Goal: Task Accomplishment & Management: Complete application form

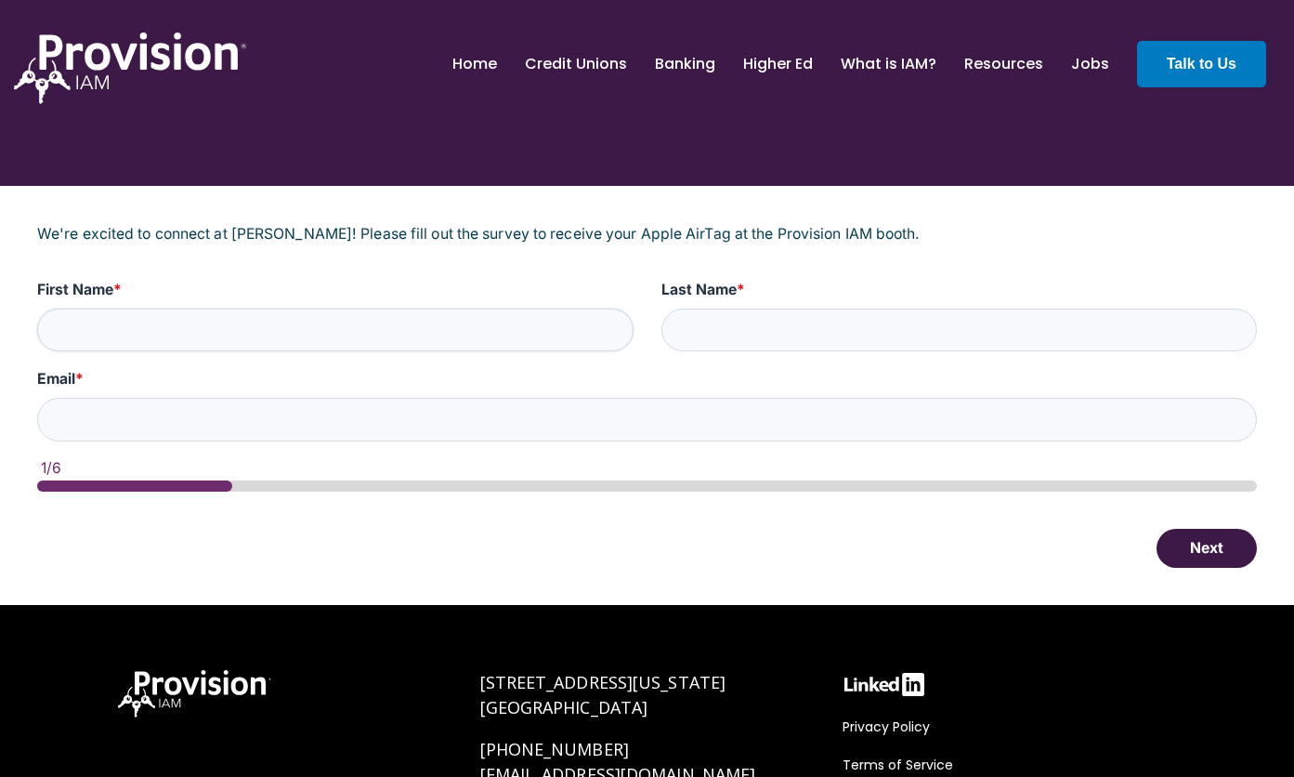
click at [379, 328] on input "First Name *" at bounding box center [335, 330] width 597 height 44
type input "Monica"
type input "Lopez"
type input "mlopez@southlandcu.org"
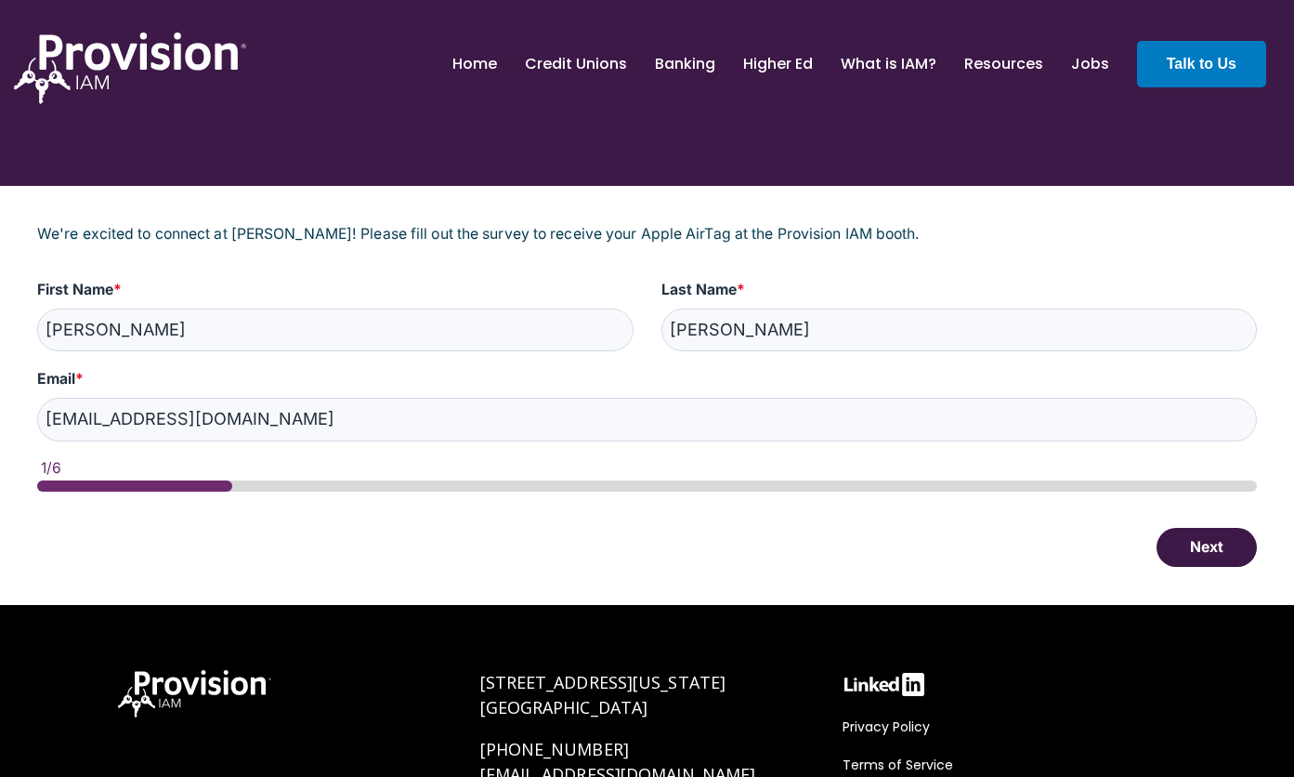
click at [1183, 548] on button "Next" at bounding box center [1207, 547] width 100 height 39
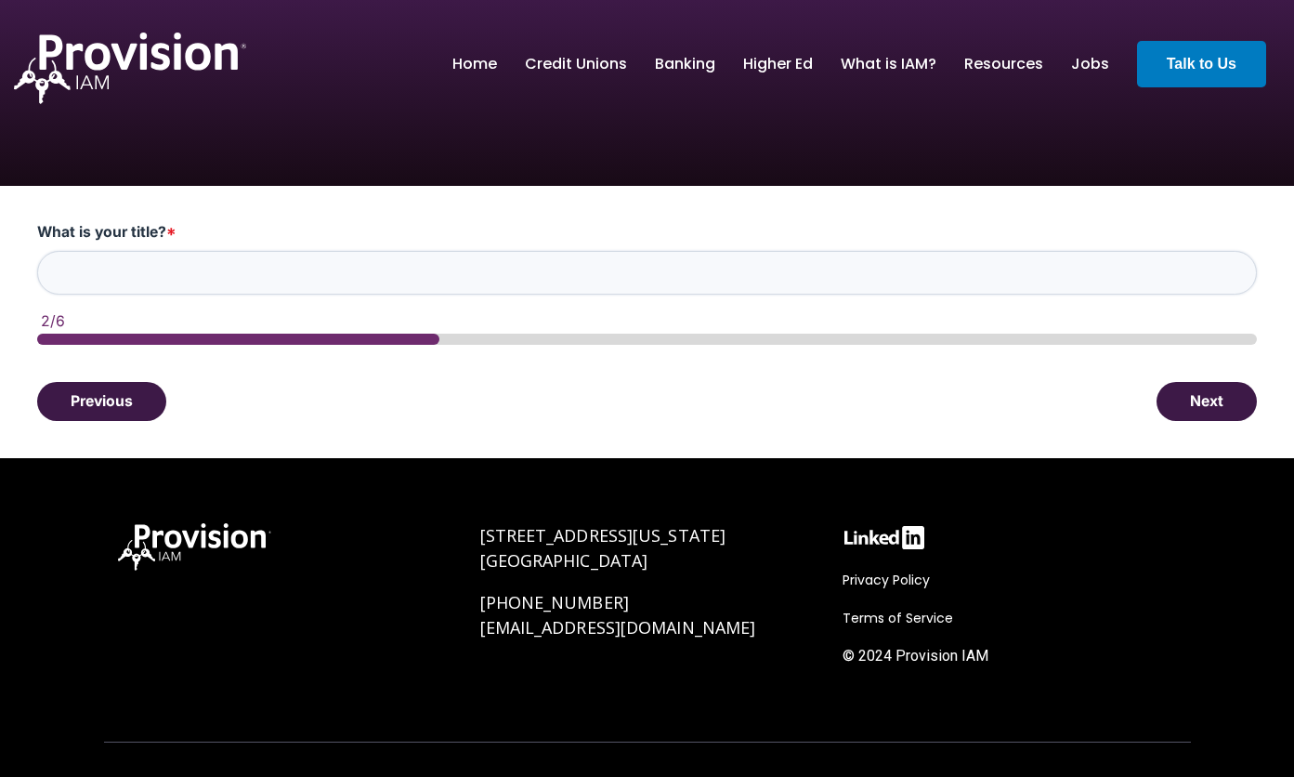
click at [202, 282] on input "What is your title? *" at bounding box center [647, 273] width 1220 height 44
type input "SVP"
click at [1200, 400] on button "Next" at bounding box center [1207, 400] width 100 height 39
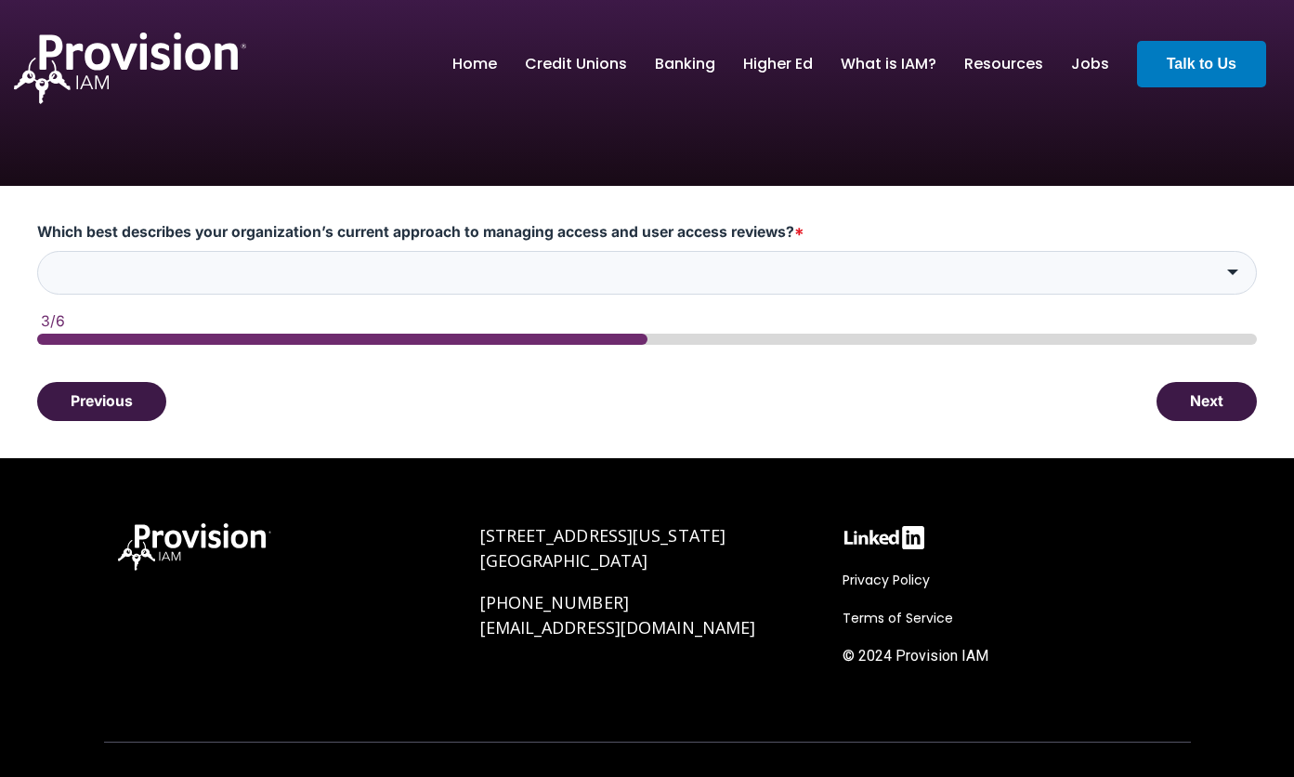
click at [1227, 265] on div "HubSpot Form" at bounding box center [1233, 273] width 48 height 44
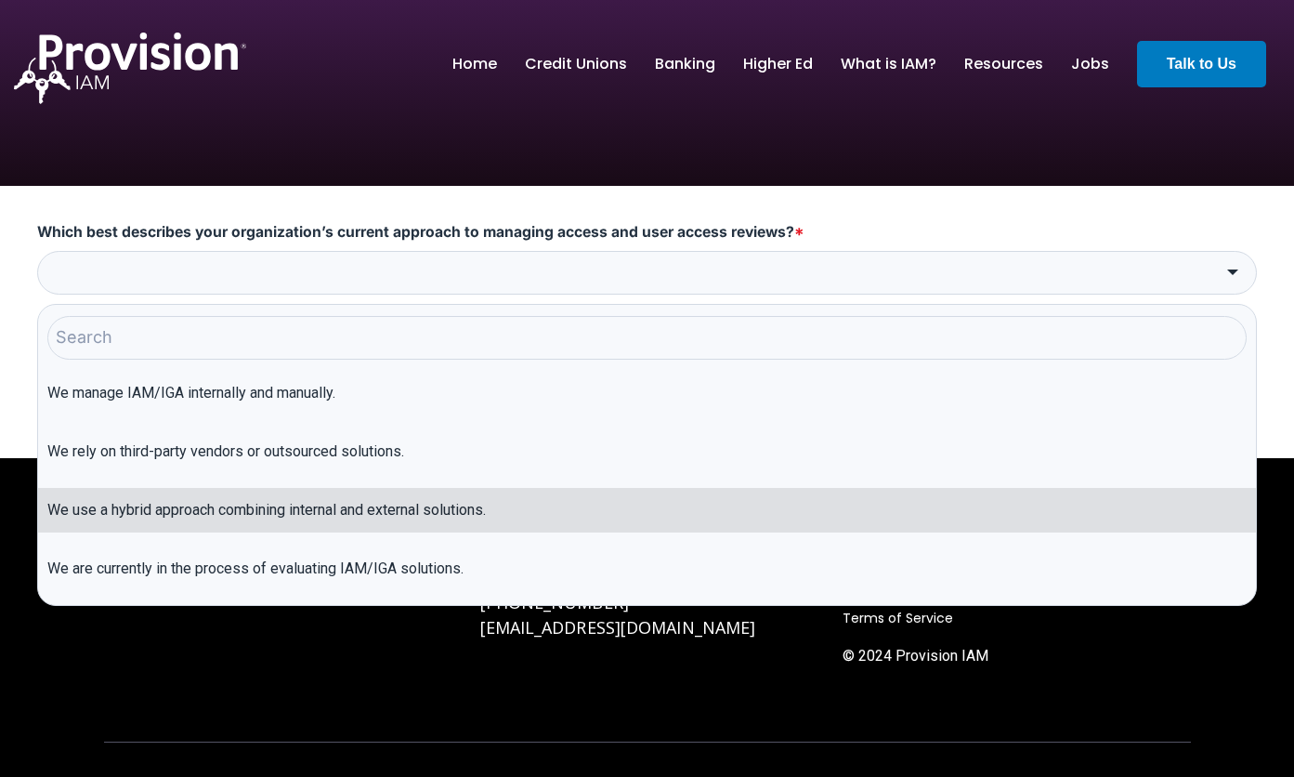
click at [890, 503] on li "We use a hybrid approach combining internal and external solutions." at bounding box center [647, 510] width 1218 height 45
type input "We use a hybrid approach combining internal and external solutions."
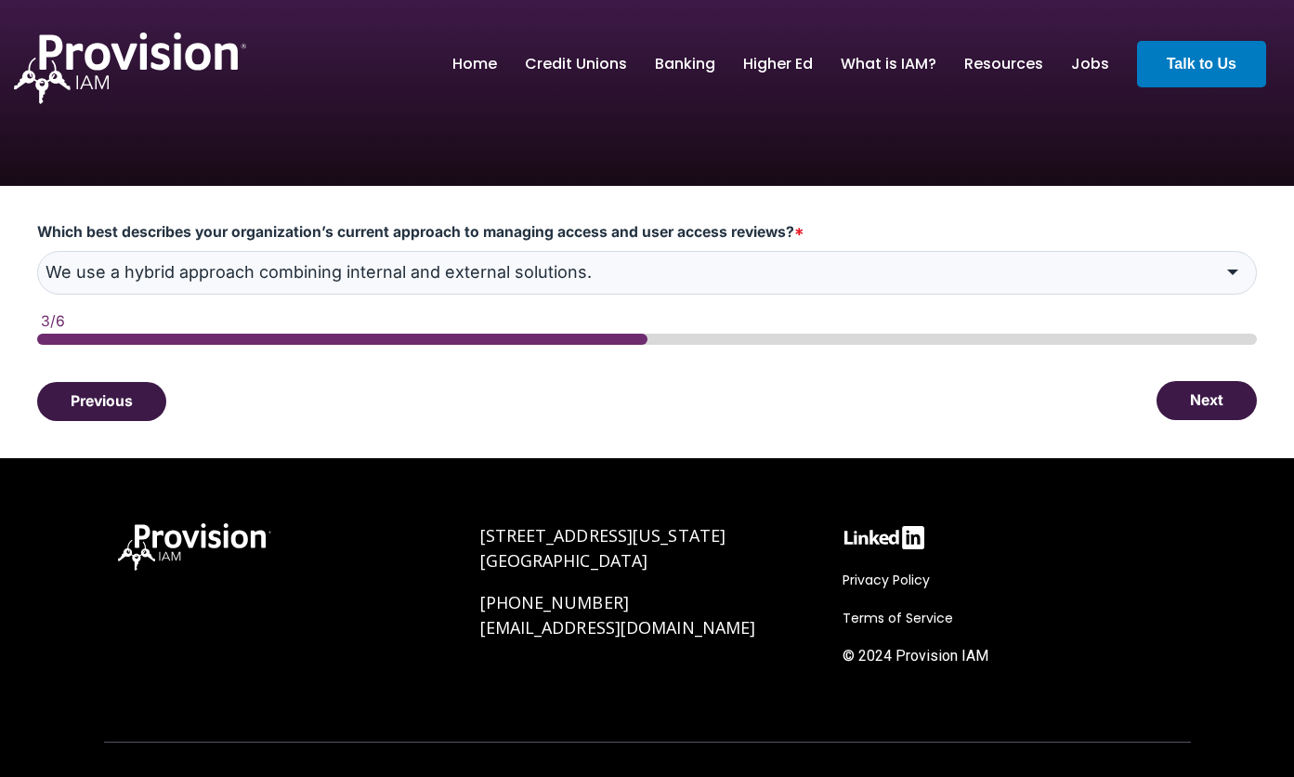
click at [1188, 399] on button "Next" at bounding box center [1207, 400] width 100 height 39
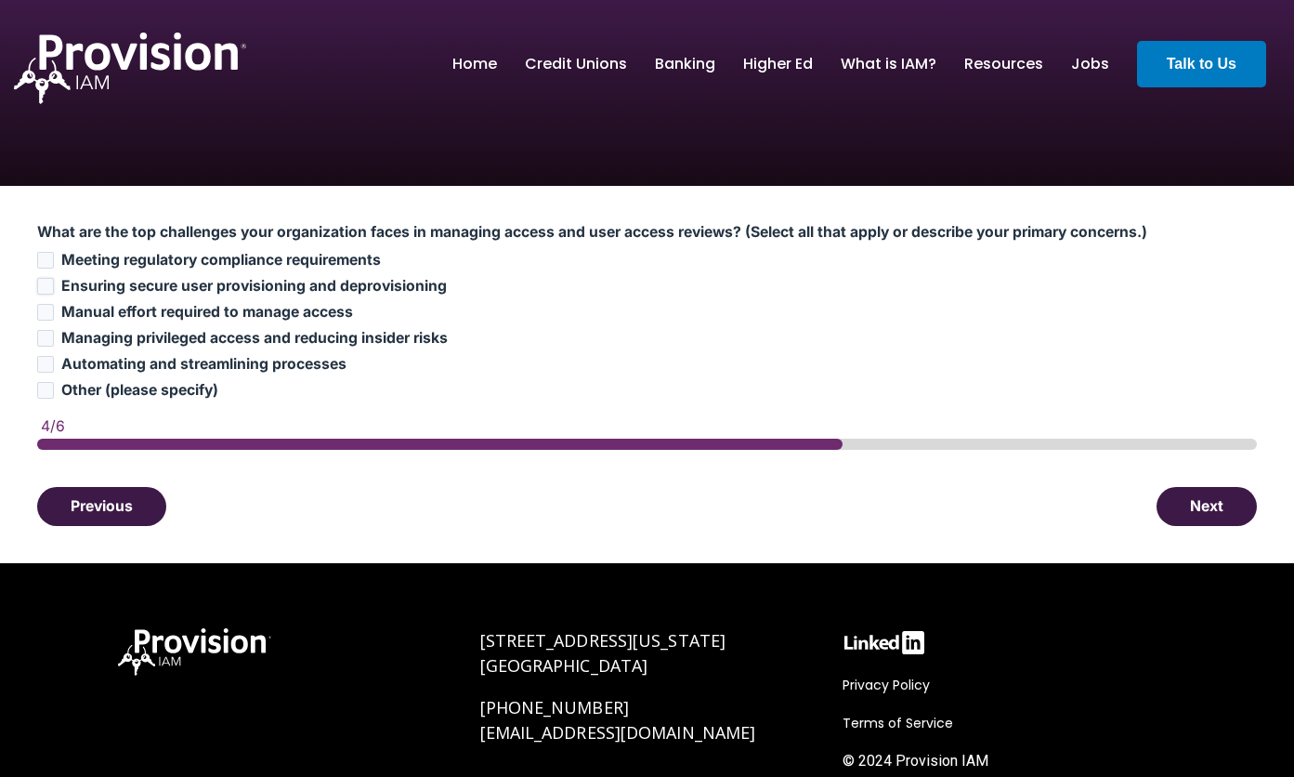
click at [46, 290] on input "Ensuring secure user provisioning and deprovisioning" at bounding box center [45, 286] width 17 height 17
checkbox input "true"
click at [1182, 505] on button "Next" at bounding box center [1207, 505] width 100 height 39
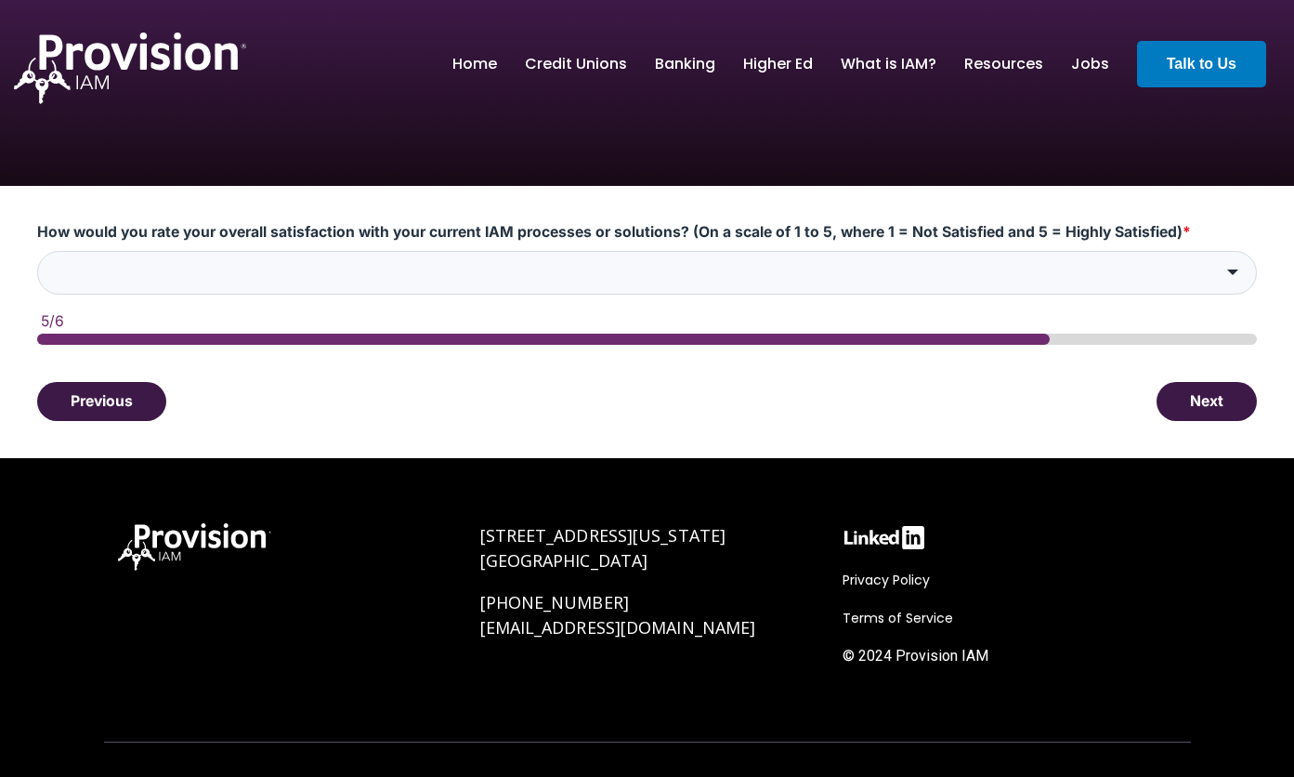
click at [1231, 275] on span "HubSpot Form" at bounding box center [1232, 272] width 11 height 6
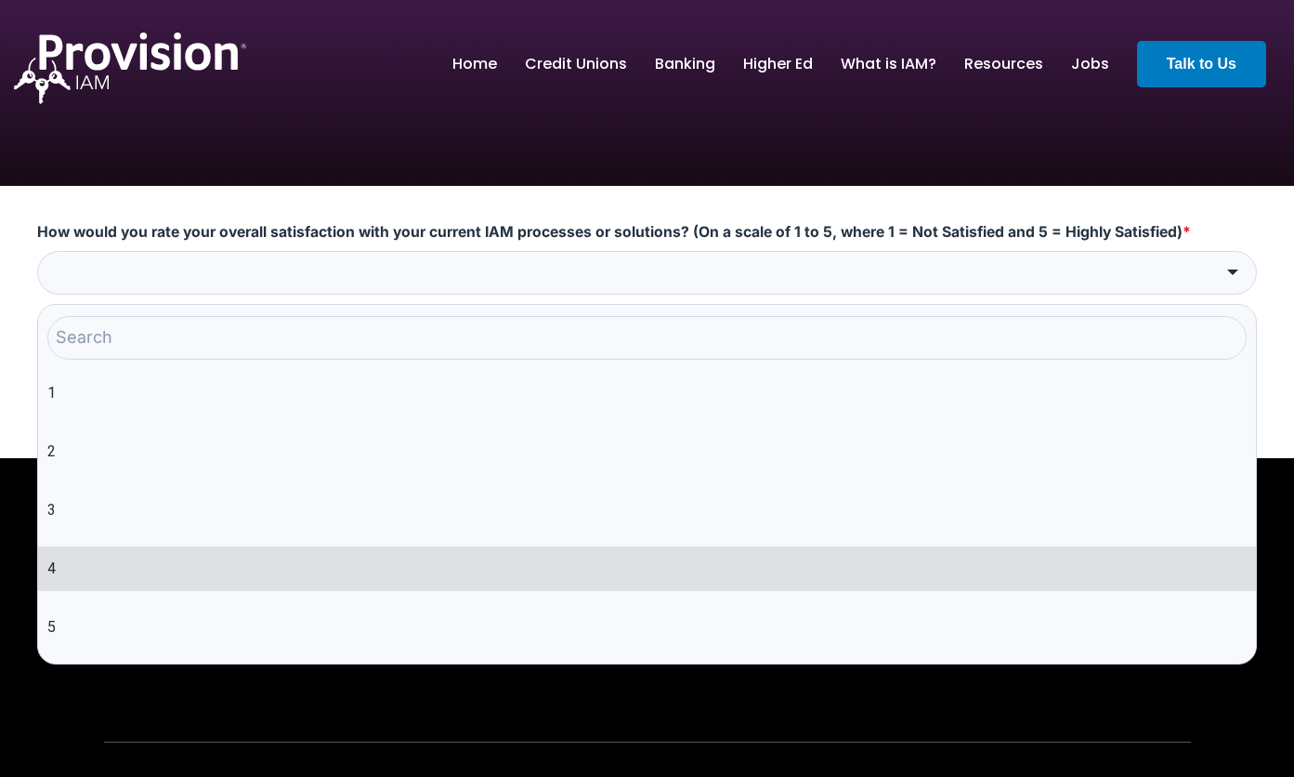
click at [1098, 546] on li "4" at bounding box center [647, 568] width 1218 height 45
type input "4"
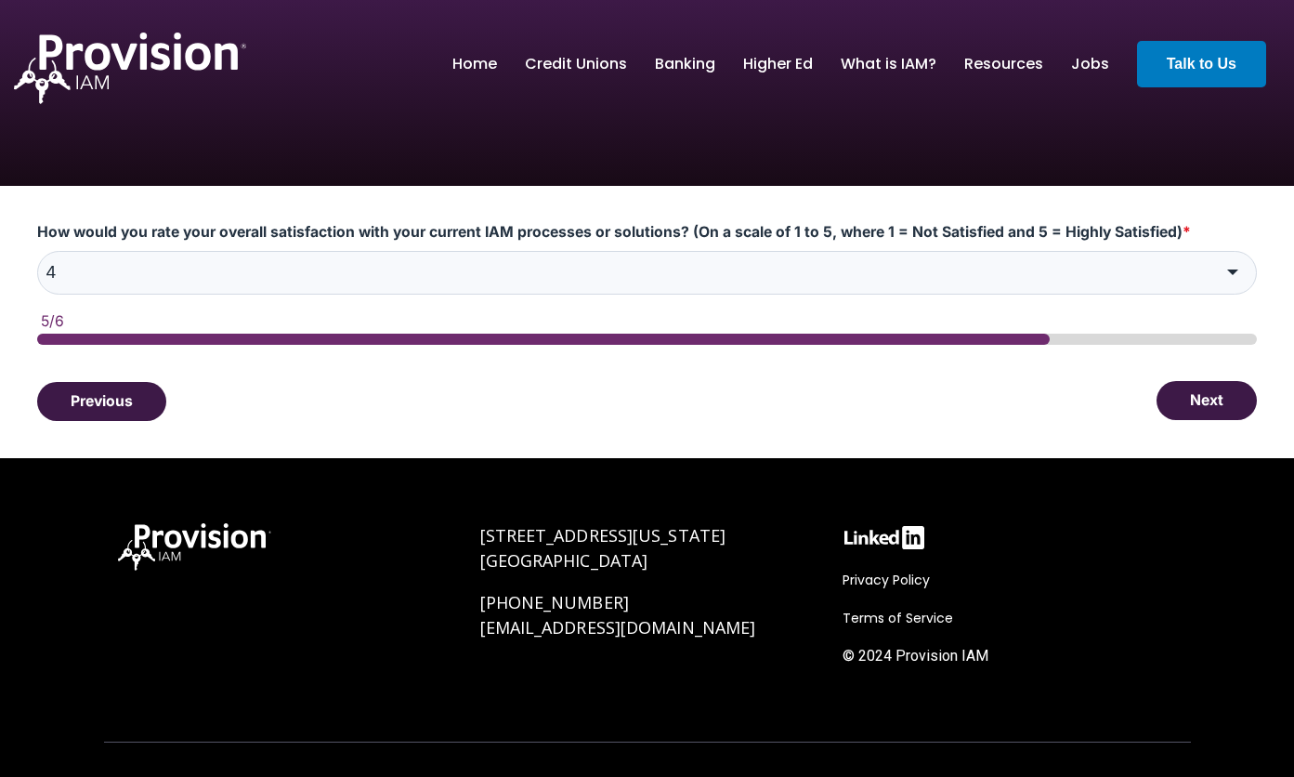
click at [1197, 409] on button "Next" at bounding box center [1207, 400] width 100 height 39
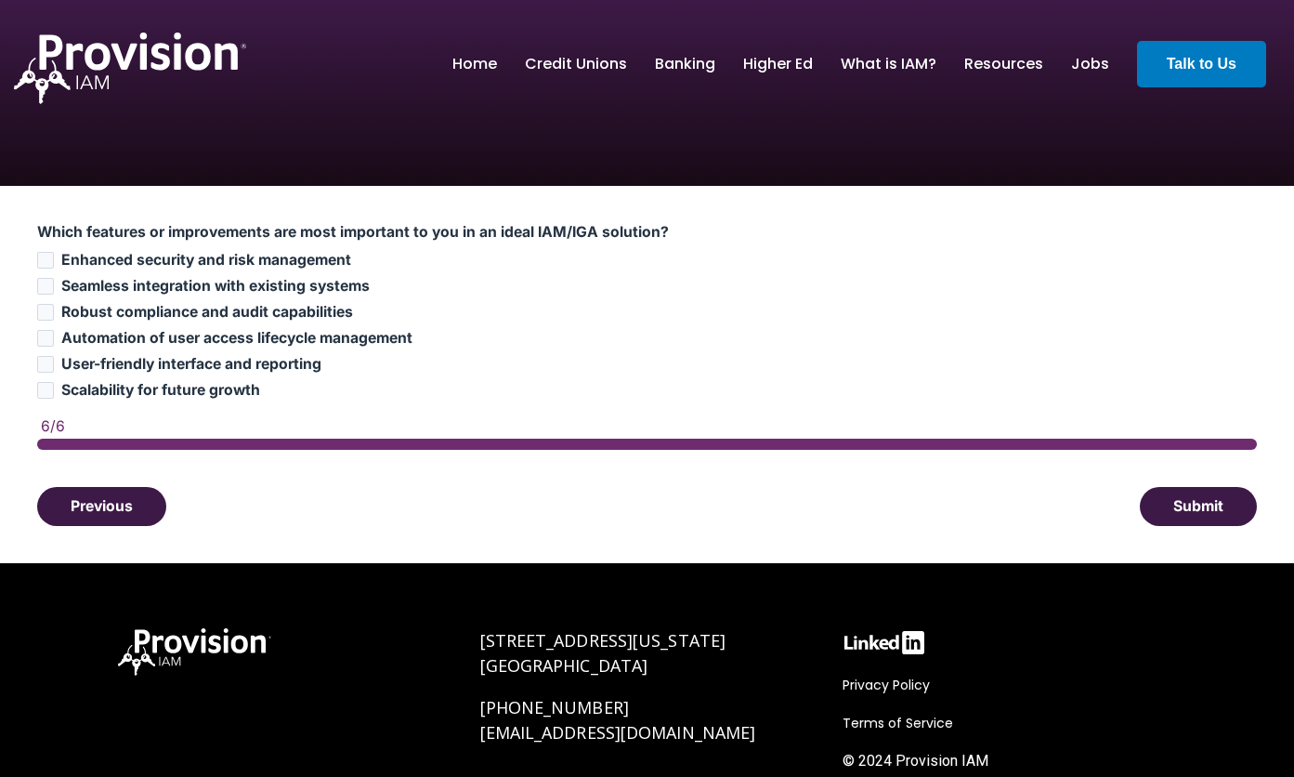
click at [56, 256] on label "Enhanced security and risk management" at bounding box center [647, 260] width 1220 height 19
click at [54, 256] on input "Enhanced security and risk management" at bounding box center [45, 260] width 17 height 17
checkbox input "true"
click at [49, 281] on input "Seamless integration with existing systems" at bounding box center [45, 286] width 17 height 17
checkbox input "true"
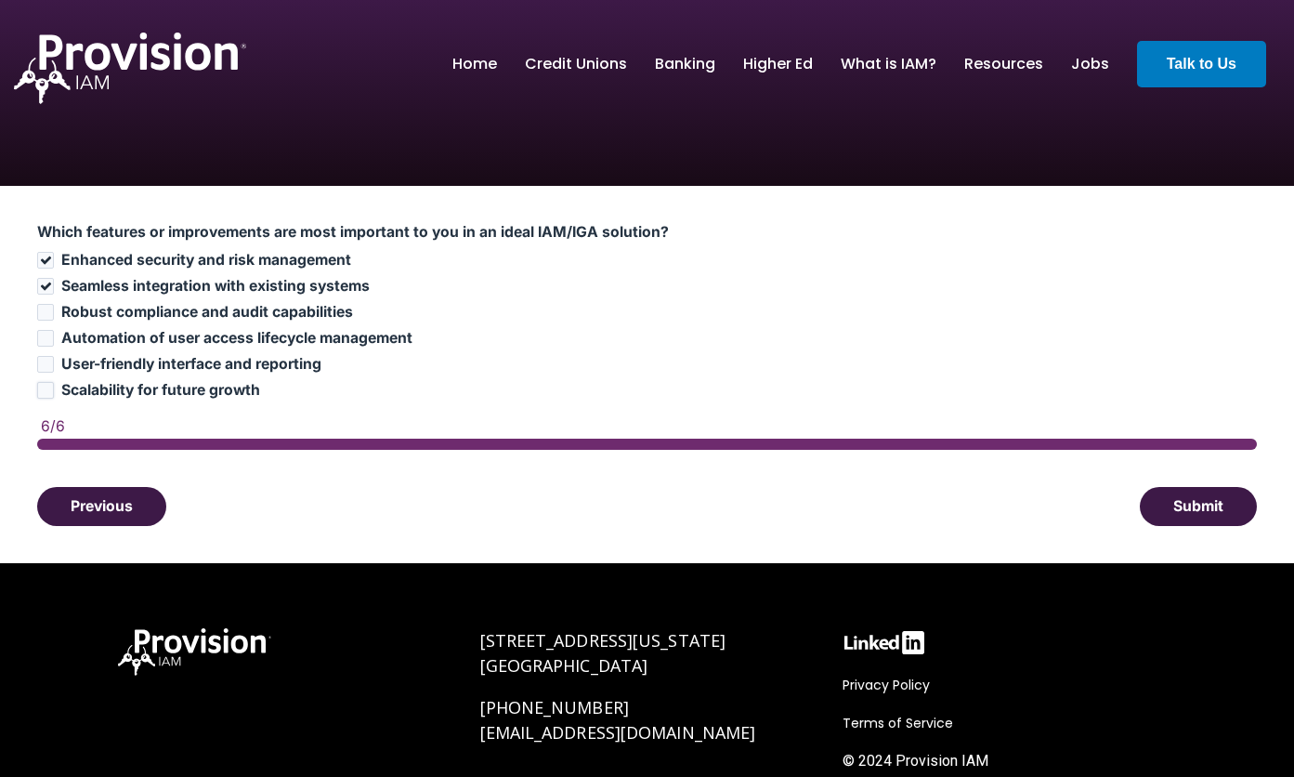
click at [43, 387] on input "Scalability for future growth" at bounding box center [45, 390] width 17 height 17
checkbox input "true"
click at [1162, 497] on button "Submit" at bounding box center [1198, 505] width 117 height 39
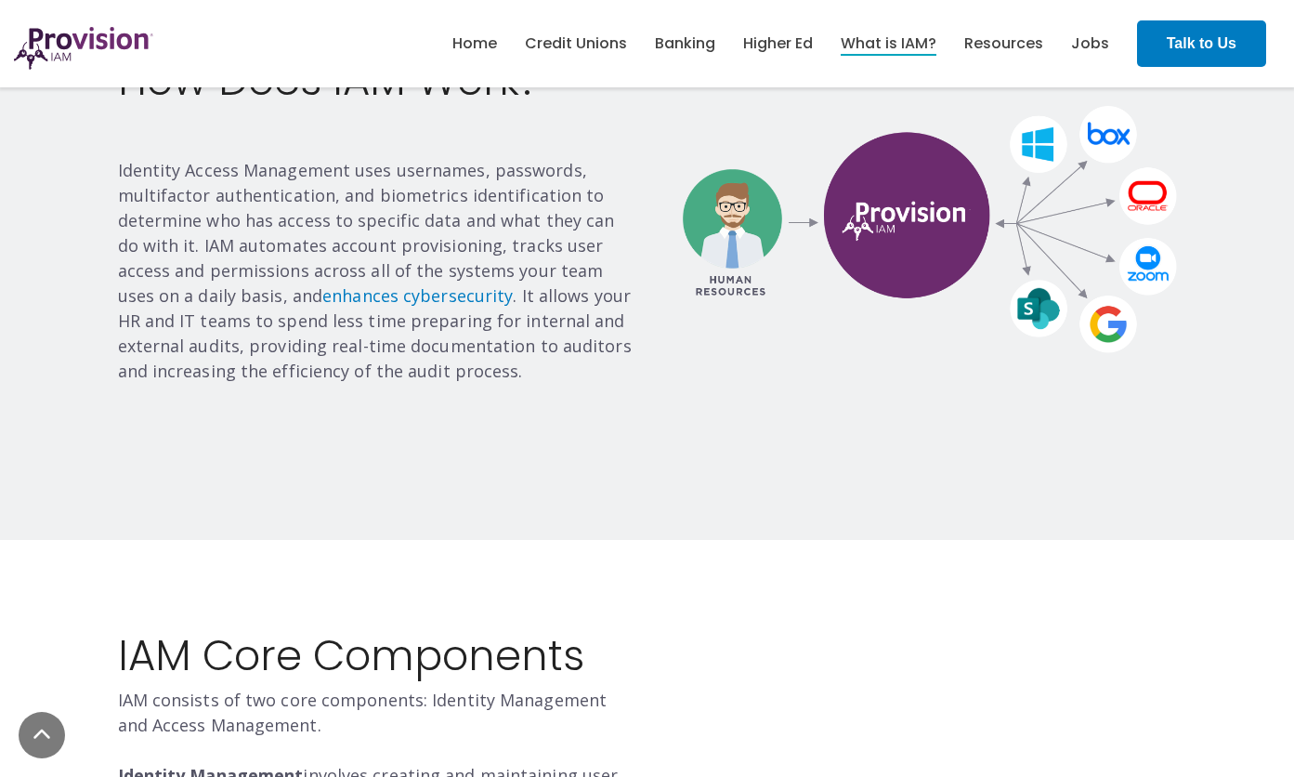
scroll to position [1334, 0]
